Goal: Task Accomplishment & Management: Complete application form

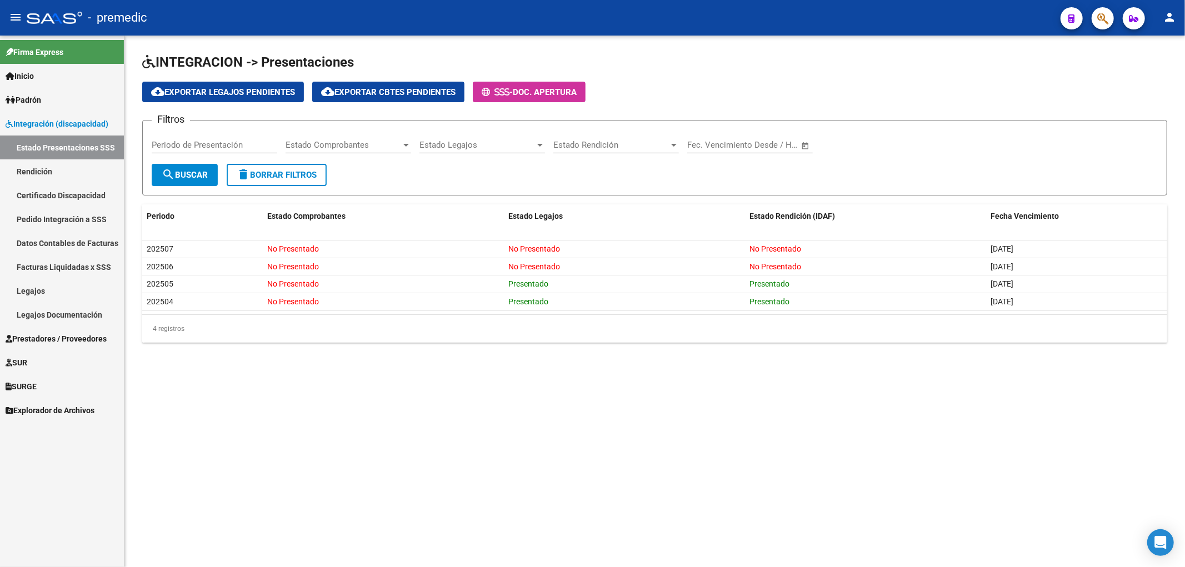
click at [50, 146] on link "Estado Presentaciones SSS" at bounding box center [62, 148] width 124 height 24
click at [32, 336] on span "Prestadores / Proveedores" at bounding box center [56, 339] width 101 height 12
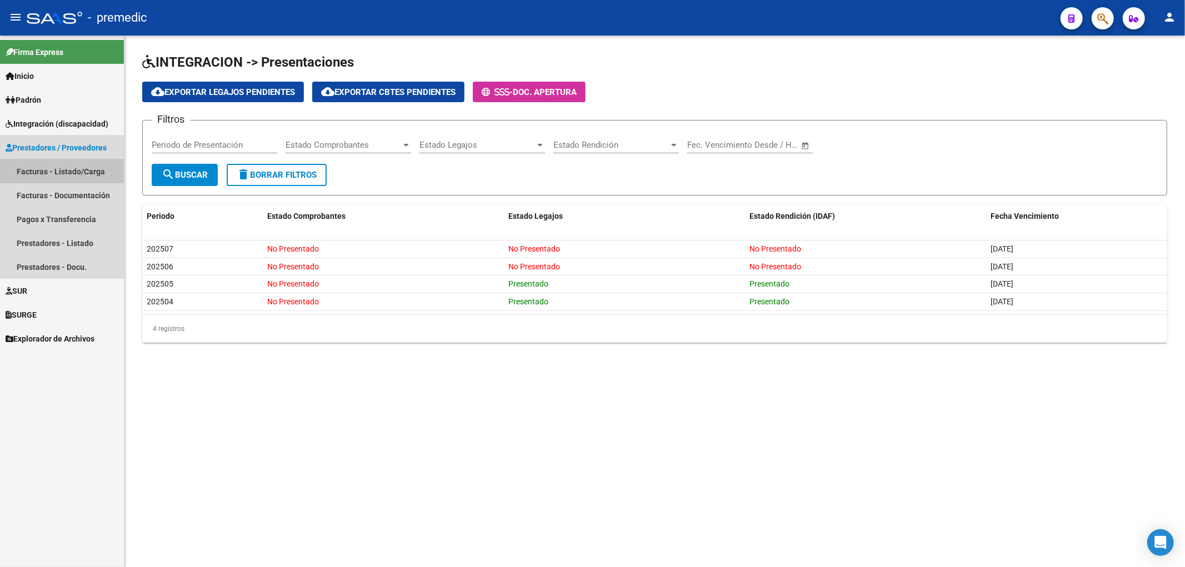
click at [45, 168] on link "Facturas - Listado/Carga" at bounding box center [62, 171] width 124 height 24
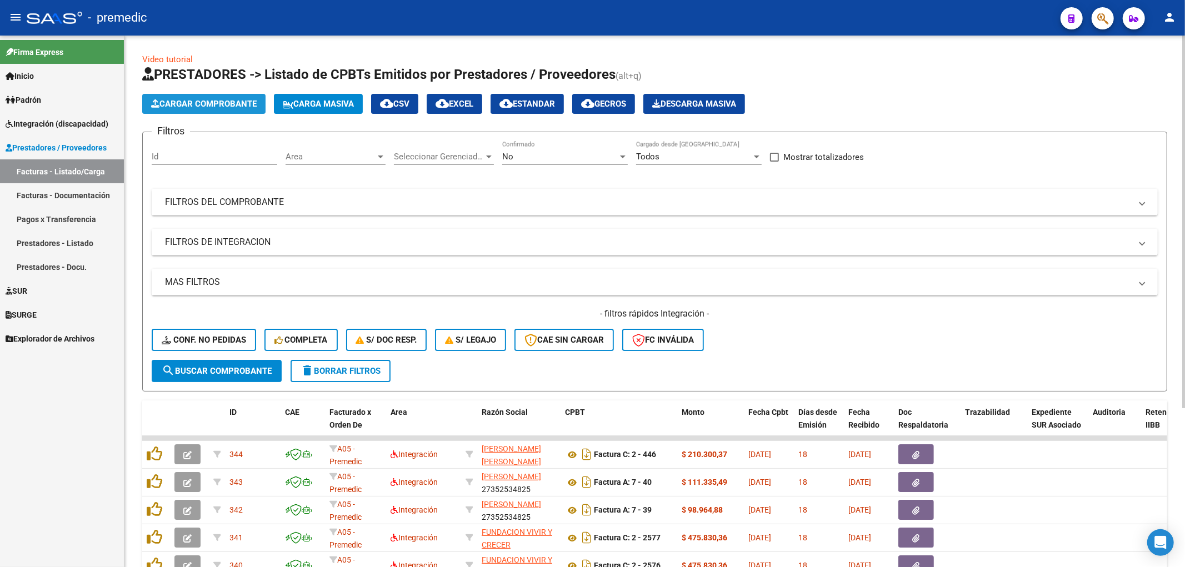
click at [189, 103] on span "Cargar Comprobante" at bounding box center [204, 104] width 106 height 10
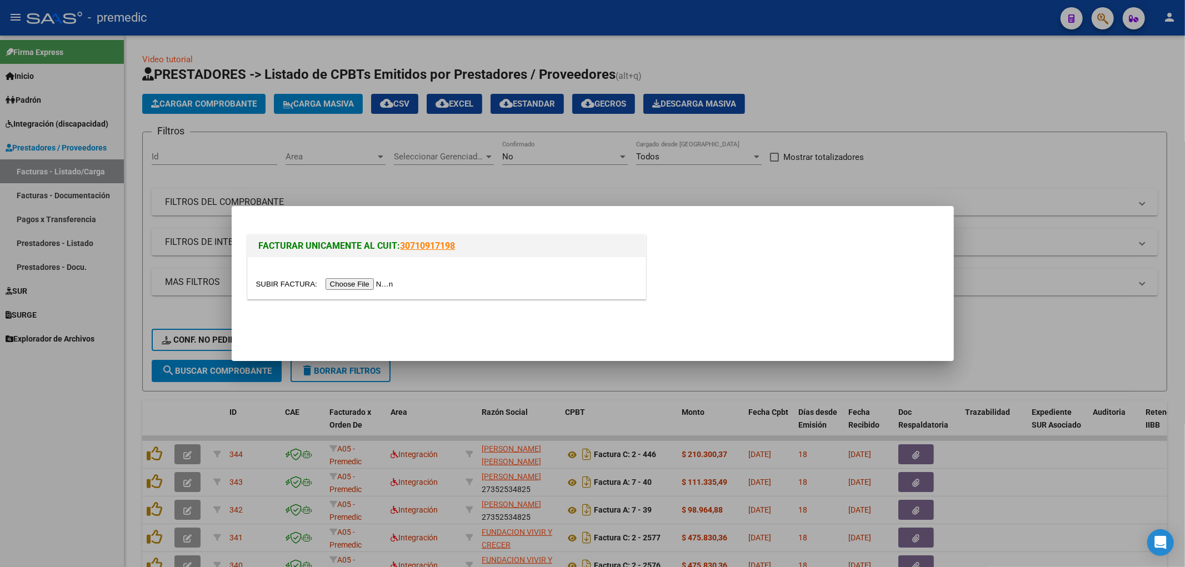
click at [376, 284] on input "file" at bounding box center [326, 284] width 141 height 12
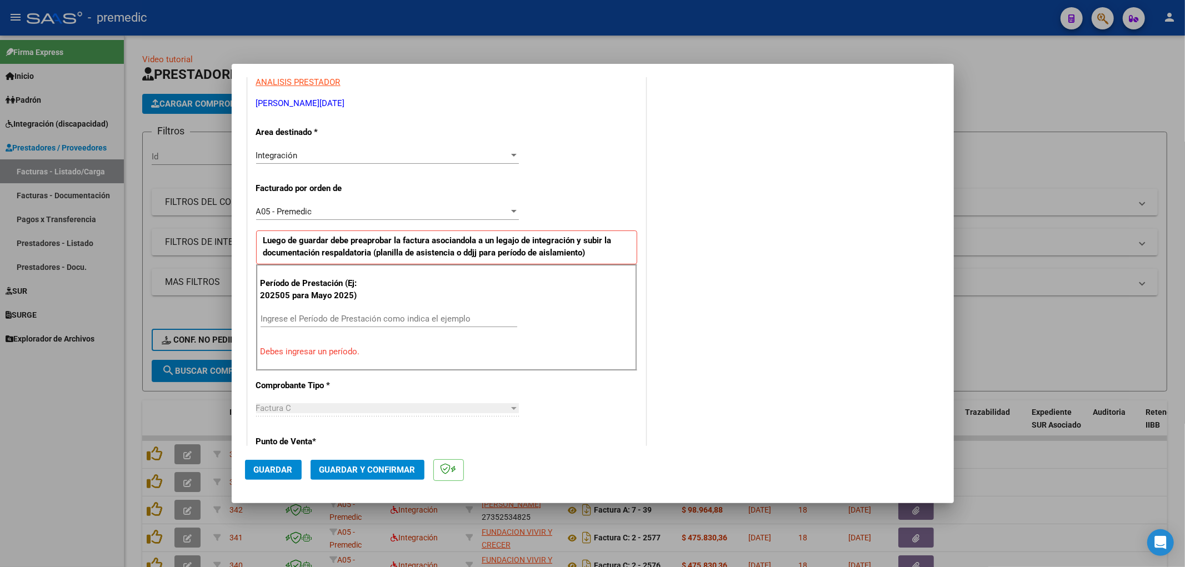
scroll to position [247, 0]
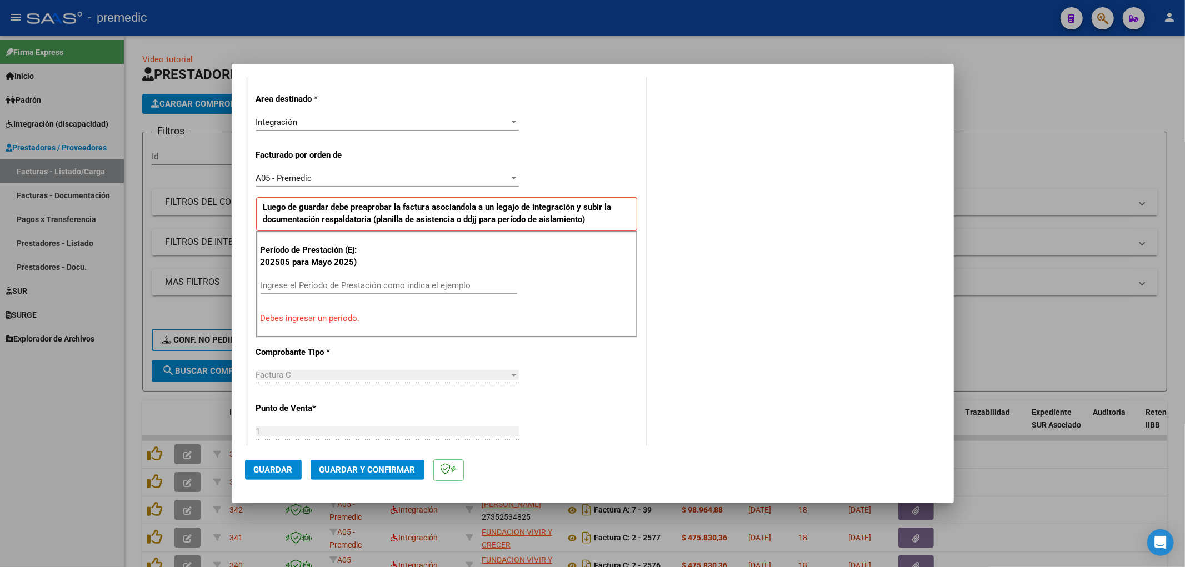
click at [373, 287] on input "Ingrese el Período de Prestación como indica el ejemplo" at bounding box center [389, 286] width 257 height 10
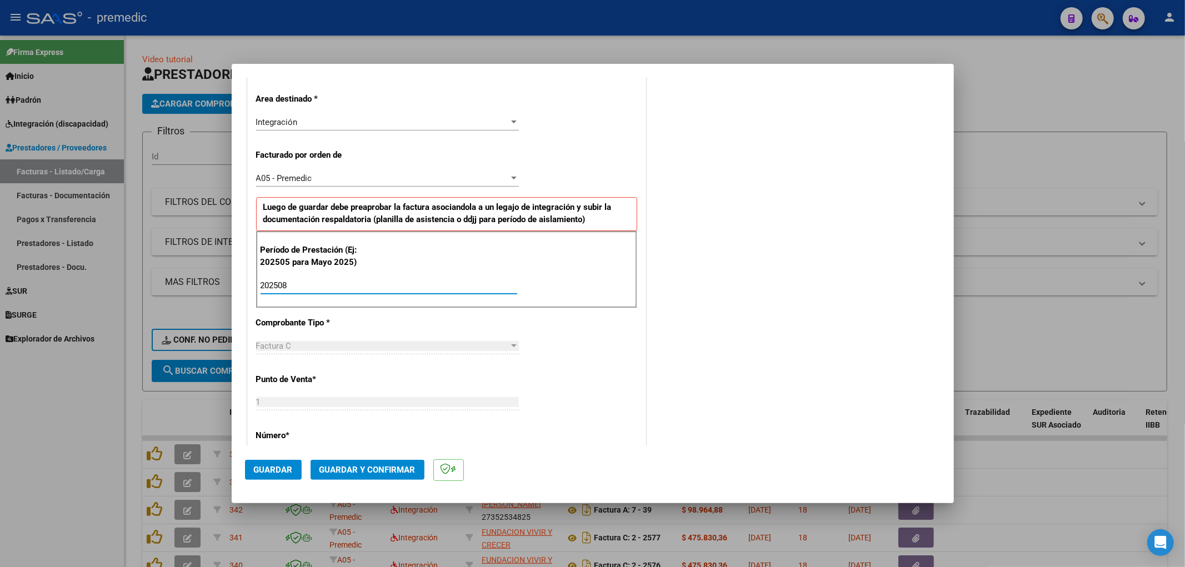
type input "202508"
click at [648, 373] on div "COMENTARIOS Comentarios De la Obra Social: Comentarios de la Obra Social (no vi…" at bounding box center [794, 385] width 292 height 1085
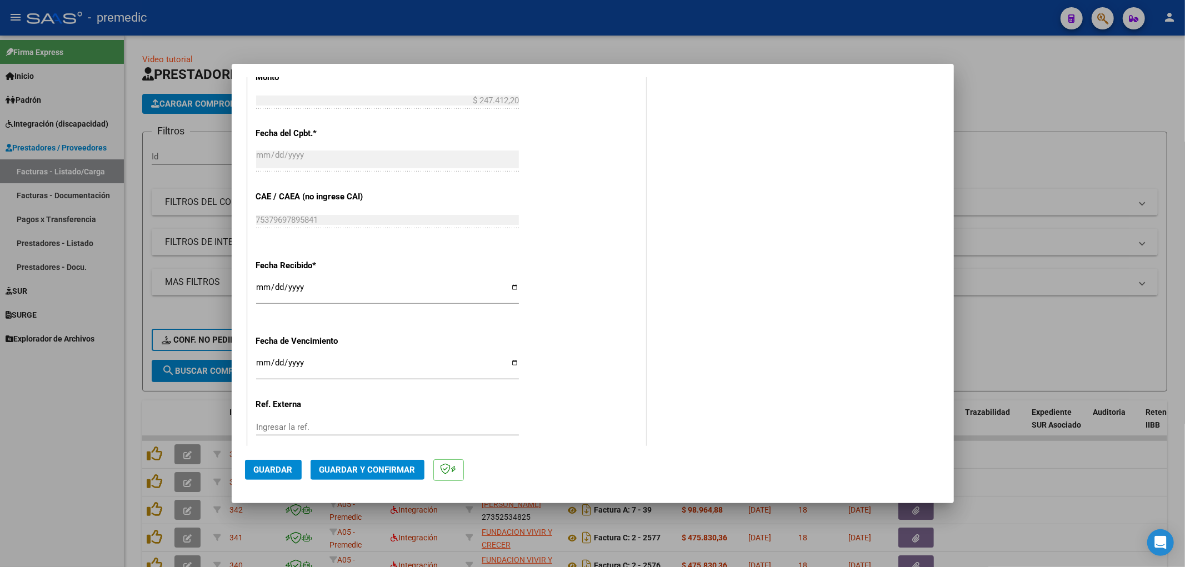
scroll to position [728, 0]
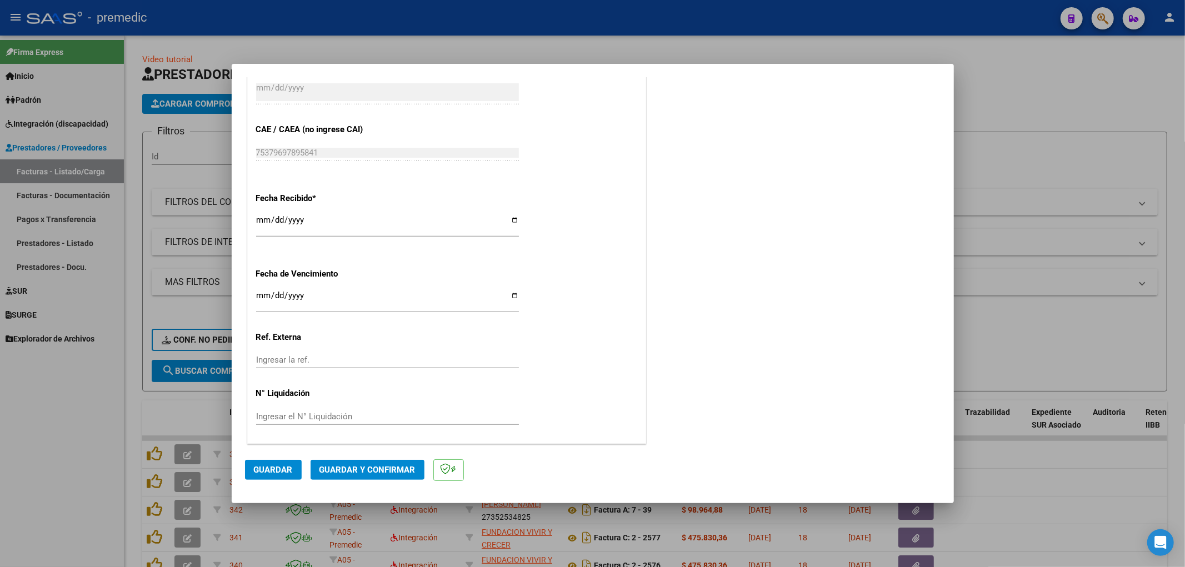
click at [261, 295] on input "Ingresar la fecha" at bounding box center [387, 300] width 263 height 18
type input "[DATE]"
click at [276, 463] on button "Guardar" at bounding box center [273, 470] width 57 height 20
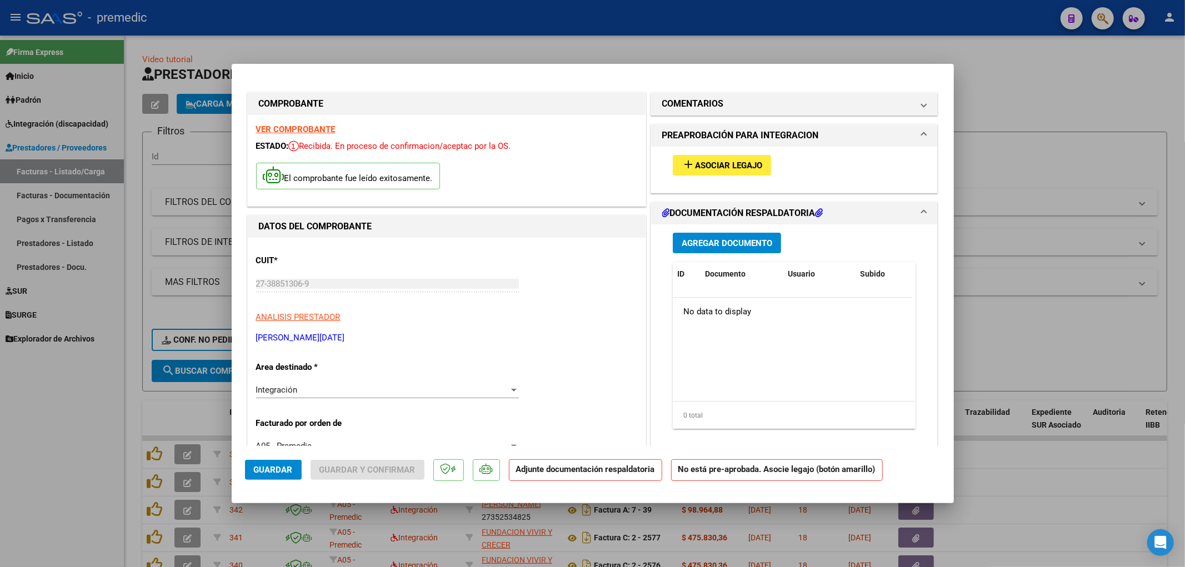
click at [733, 154] on div "add Asociar Legajo" at bounding box center [794, 165] width 260 height 37
click at [733, 167] on span "Asociar Legajo" at bounding box center [728, 166] width 67 height 10
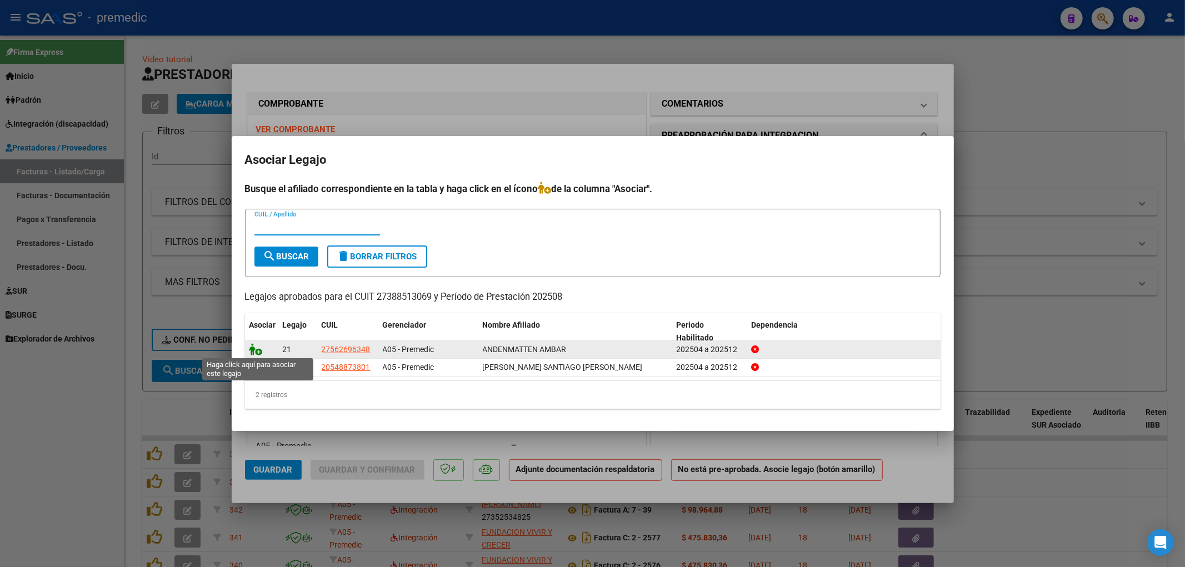
click at [257, 346] on icon at bounding box center [255, 349] width 13 height 12
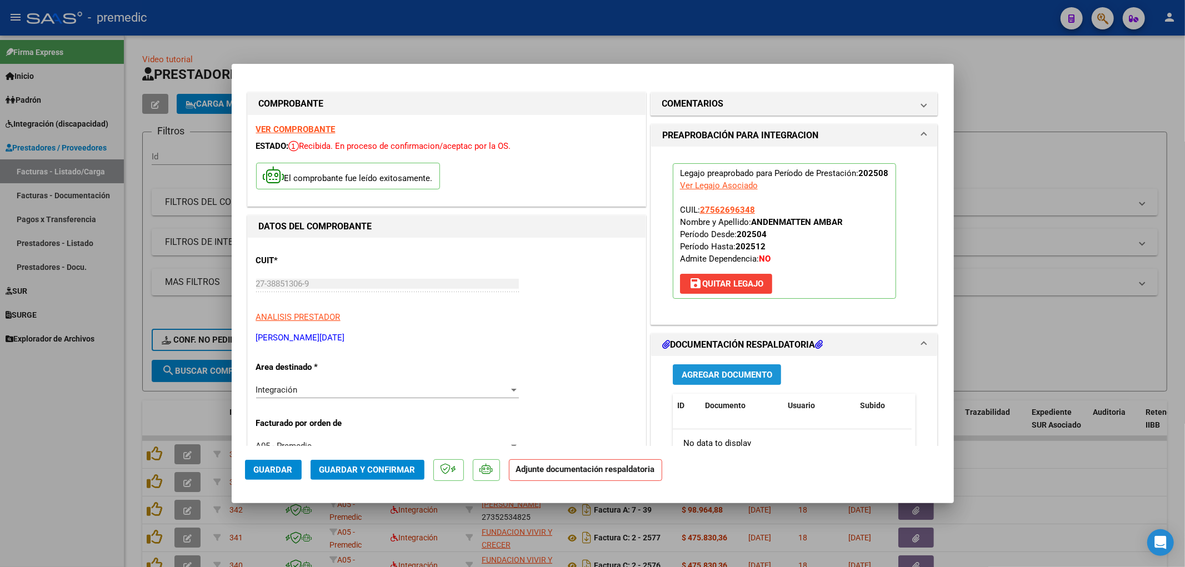
click at [719, 375] on span "Agregar Documento" at bounding box center [727, 375] width 91 height 10
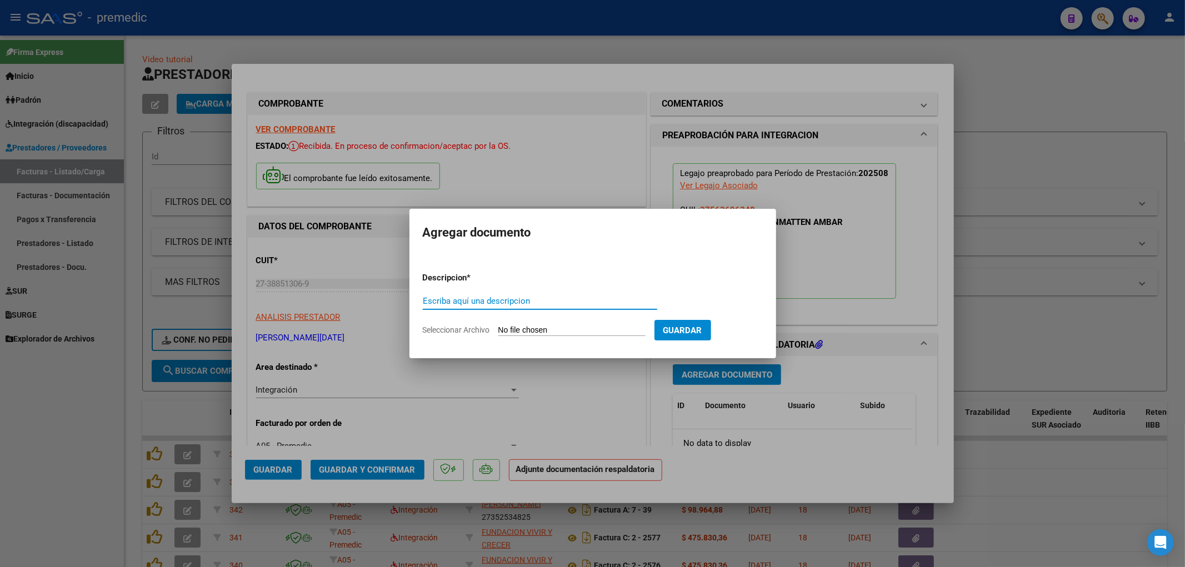
click at [563, 331] on input "Seleccionar Archivo" at bounding box center [571, 331] width 147 height 11
type input "C:\fakepath\Ámbar planilla correcta.pdf"
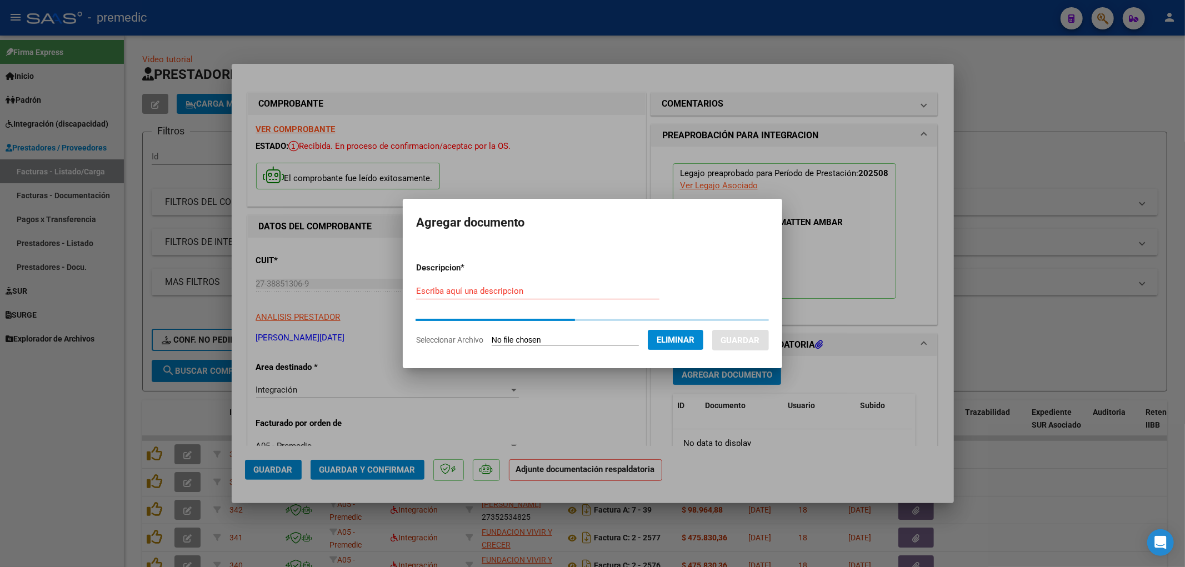
click at [469, 291] on input "Escriba aquí una descripcion" at bounding box center [537, 291] width 243 height 10
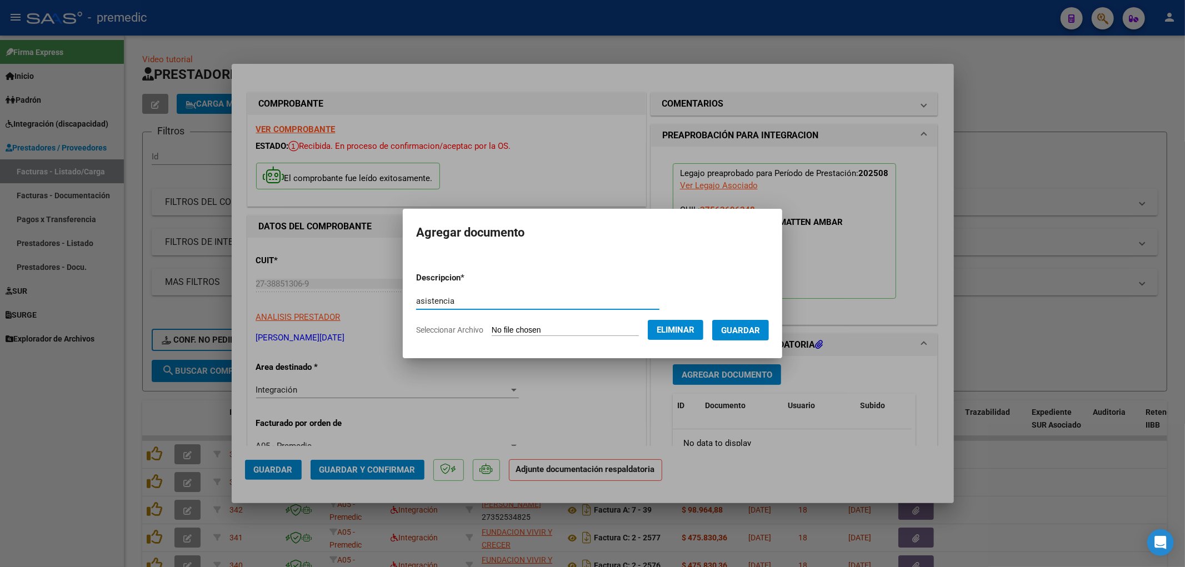
type input "asistencia"
click at [760, 331] on span "Guardar" at bounding box center [740, 331] width 39 height 10
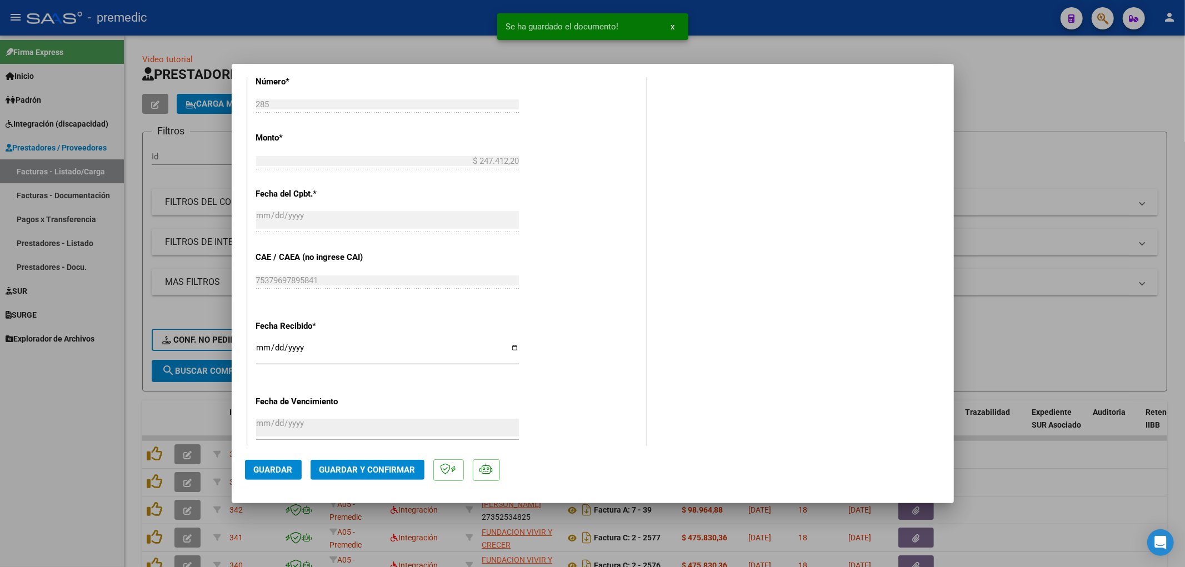
scroll to position [679, 0]
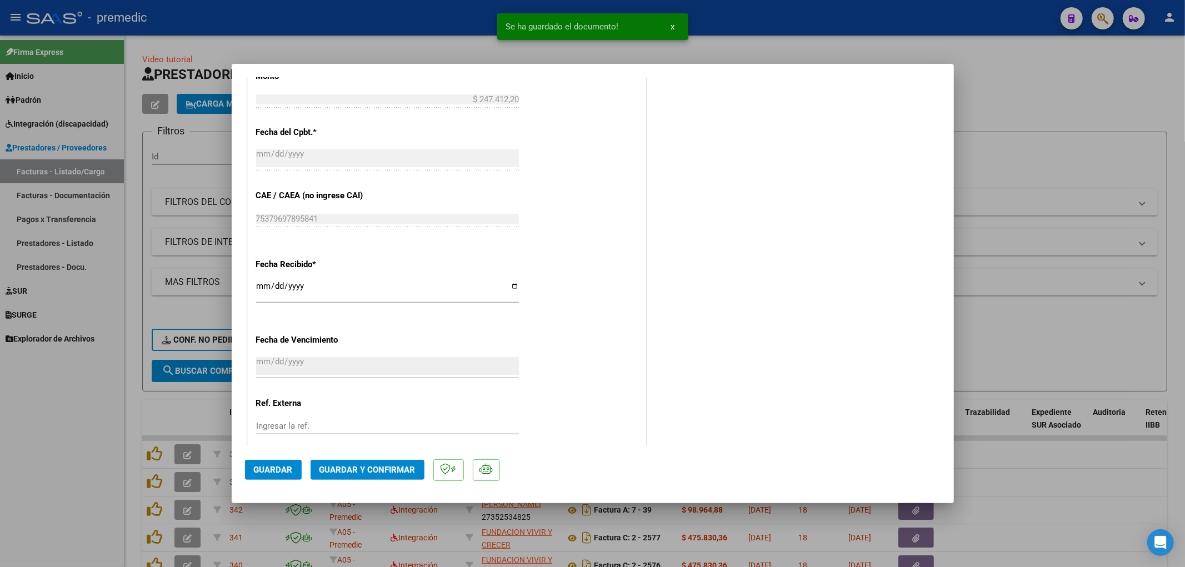
click at [281, 465] on span "Guardar" at bounding box center [273, 470] width 39 height 10
click at [1030, 448] on div at bounding box center [592, 283] width 1185 height 567
